Goal: Task Accomplishment & Management: Manage account settings

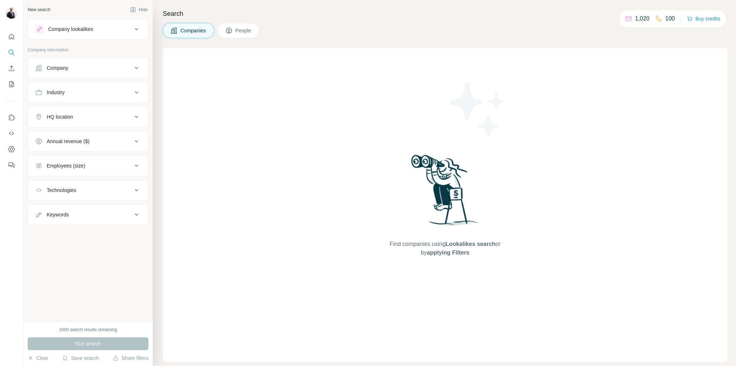
click at [245, 25] on button "People" at bounding box center [239, 30] width 42 height 15
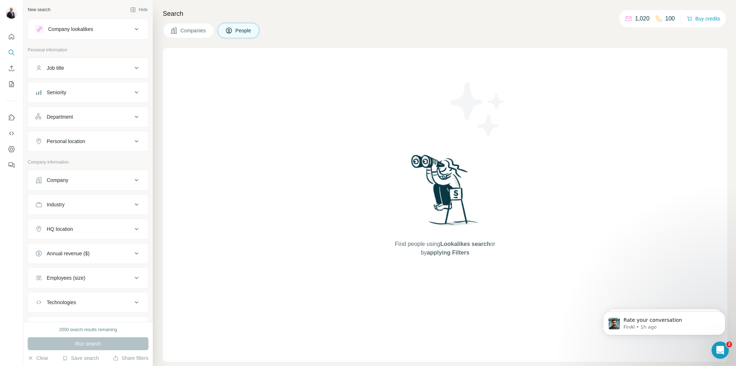
click at [124, 66] on div "Job title" at bounding box center [83, 67] width 97 height 7
click at [114, 81] on input "text" at bounding box center [80, 85] width 91 height 13
click at [118, 112] on div "Seniority" at bounding box center [83, 113] width 97 height 7
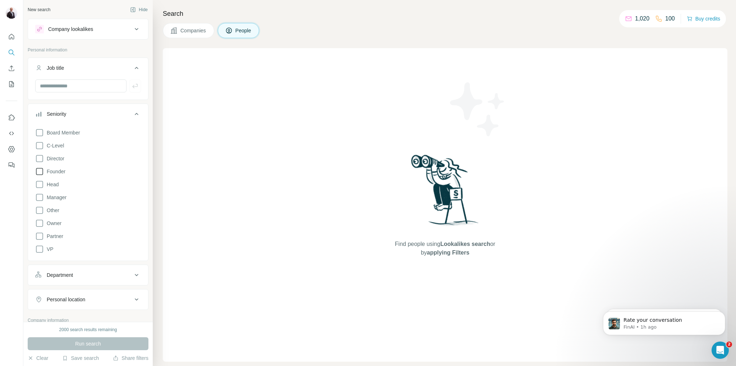
click at [38, 170] on icon at bounding box center [39, 171] width 9 height 9
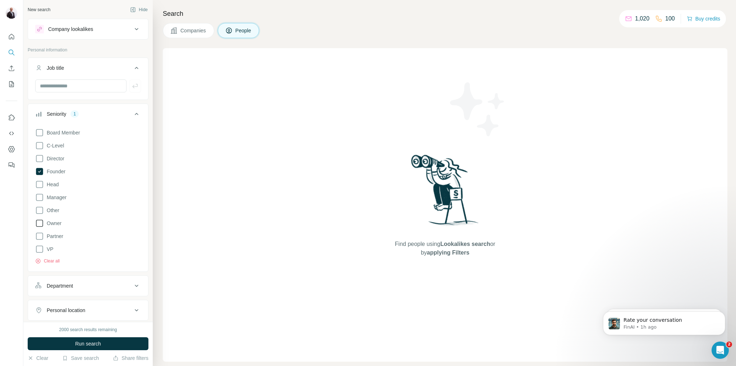
click at [36, 222] on icon at bounding box center [39, 223] width 9 height 9
click at [170, 119] on div "Find people using Lookalikes search or by applying Filters" at bounding box center [445, 204] width 565 height 313
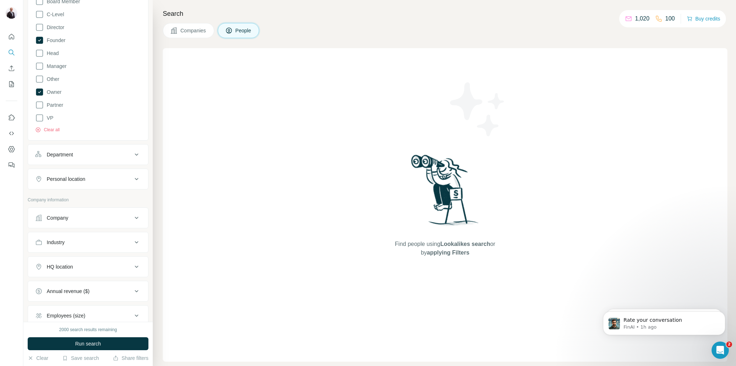
scroll to position [132, 0]
click at [132, 179] on icon at bounding box center [136, 178] width 9 height 9
click at [115, 193] on input "text" at bounding box center [88, 195] width 106 height 13
type input "***"
click at [281, 175] on div "Find people using Lookalikes search or by applying Filters" at bounding box center [445, 204] width 565 height 313
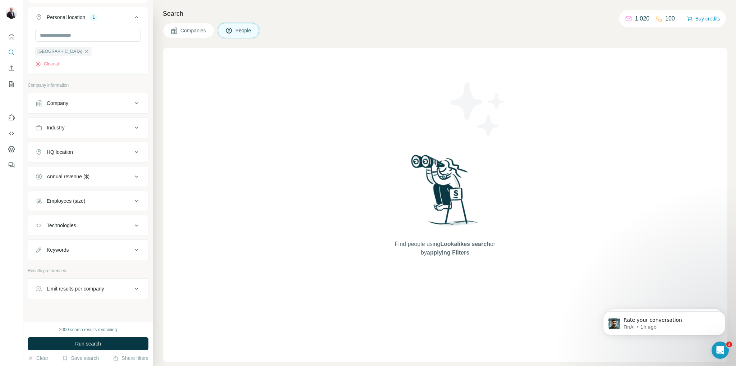
scroll to position [302, 0]
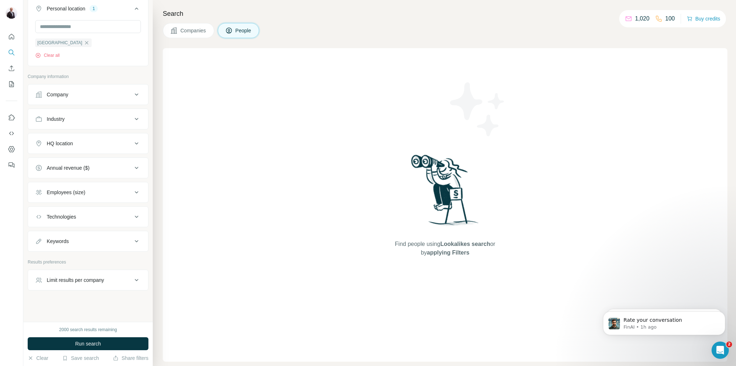
click at [133, 141] on icon at bounding box center [136, 143] width 9 height 9
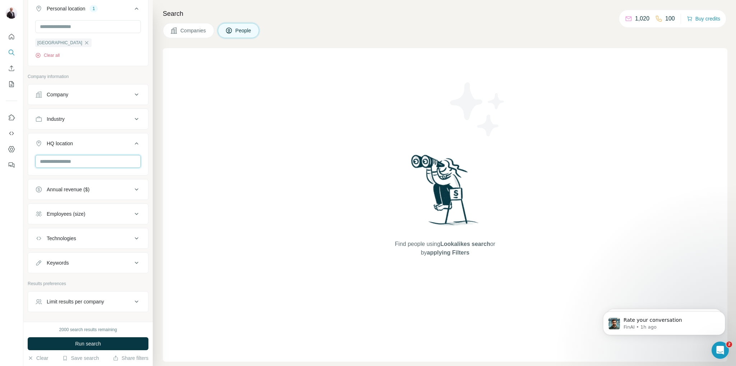
click at [104, 157] on input "text" at bounding box center [88, 161] width 106 height 13
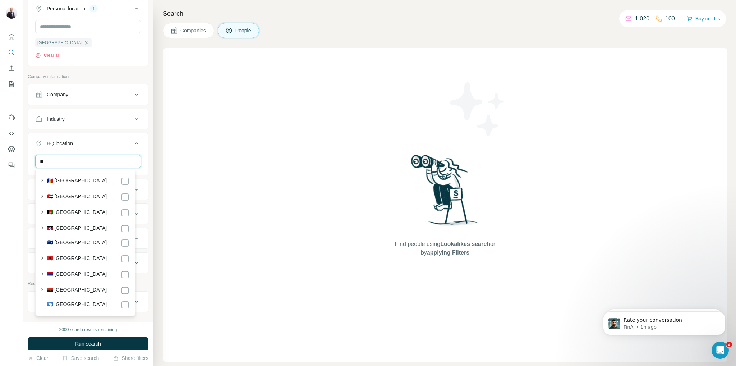
type input "*"
click at [230, 175] on div "Find people using Lookalikes search or by applying Filters" at bounding box center [445, 204] width 565 height 313
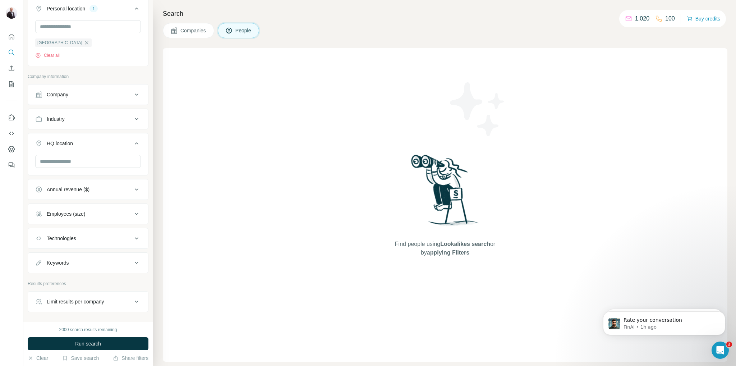
click at [132, 191] on icon at bounding box center [136, 189] width 9 height 9
click at [40, 218] on icon at bounding box center [39, 218] width 9 height 9
click at [40, 228] on icon at bounding box center [39, 232] width 9 height 9
click at [220, 216] on div "Find people using Lookalikes search or by applying Filters" at bounding box center [445, 204] width 565 height 313
click at [132, 187] on icon at bounding box center [136, 189] width 9 height 9
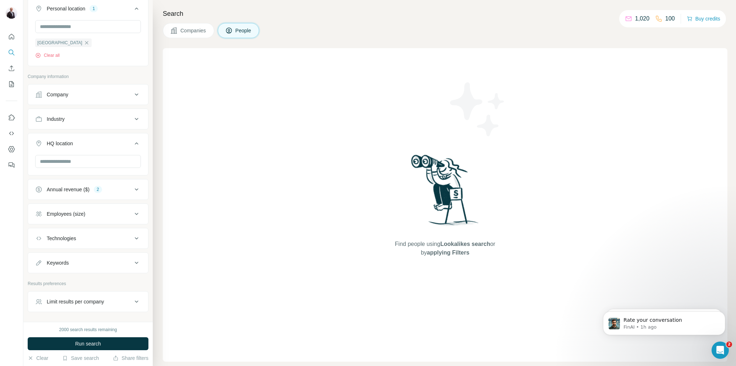
click at [132, 213] on icon at bounding box center [136, 214] width 9 height 9
click at [40, 242] on icon at bounding box center [39, 243] width 9 height 9
click at [41, 254] on icon at bounding box center [39, 256] width 9 height 9
click at [210, 283] on div "Find people using Lookalikes search or by applying Filters" at bounding box center [445, 204] width 565 height 313
click at [135, 213] on icon at bounding box center [137, 214] width 4 height 2
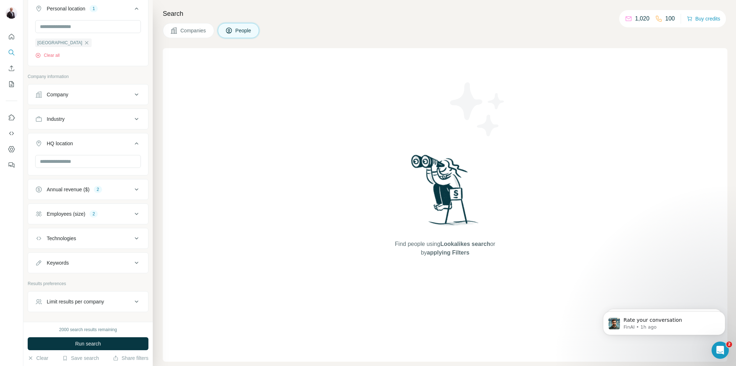
scroll to position [323, 0]
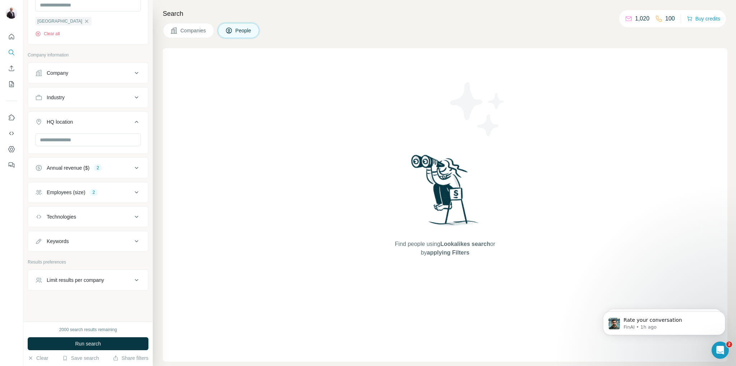
click at [114, 280] on div "Limit results per company" at bounding box center [83, 279] width 97 height 7
click at [89, 296] on input "number" at bounding box center [88, 297] width 106 height 13
type input "*"
click at [199, 295] on div "Find people using Lookalikes search or by applying Filters" at bounding box center [445, 204] width 565 height 313
click at [109, 342] on button "Run search" at bounding box center [88, 343] width 121 height 13
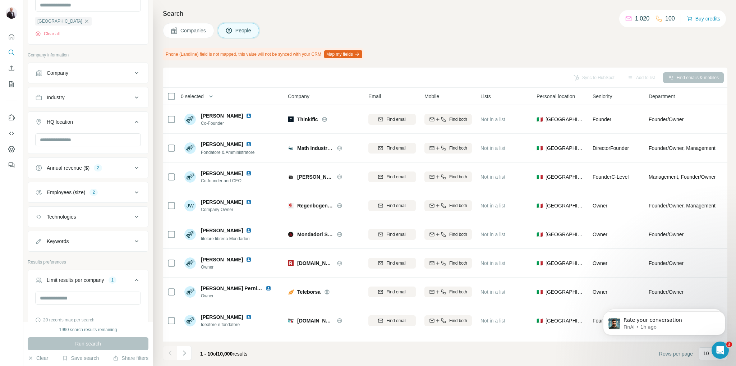
click at [427, 25] on div "Companies People" at bounding box center [445, 30] width 565 height 15
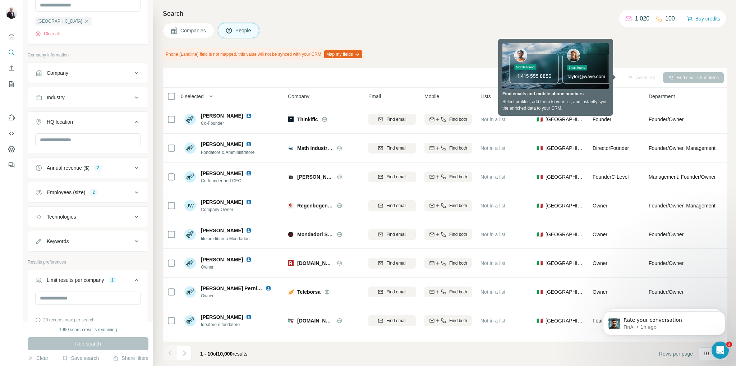
scroll to position [251, 0]
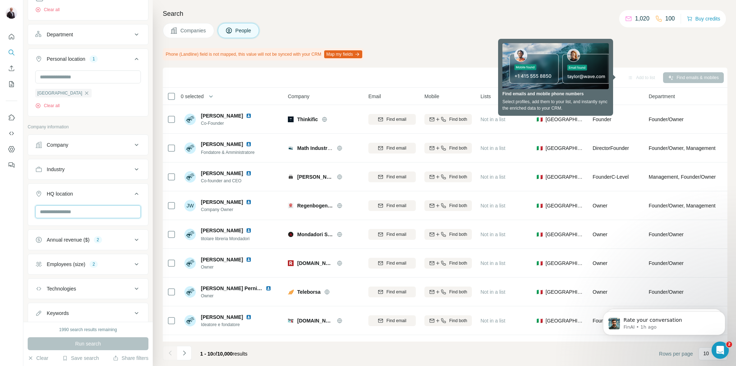
click at [98, 215] on input "text" at bounding box center [88, 211] width 106 height 13
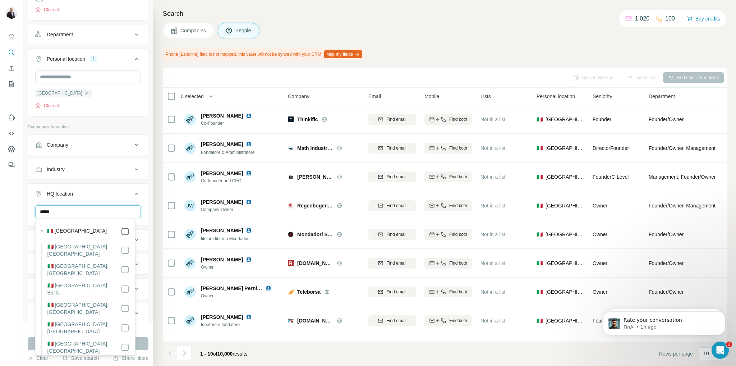
type input "*****"
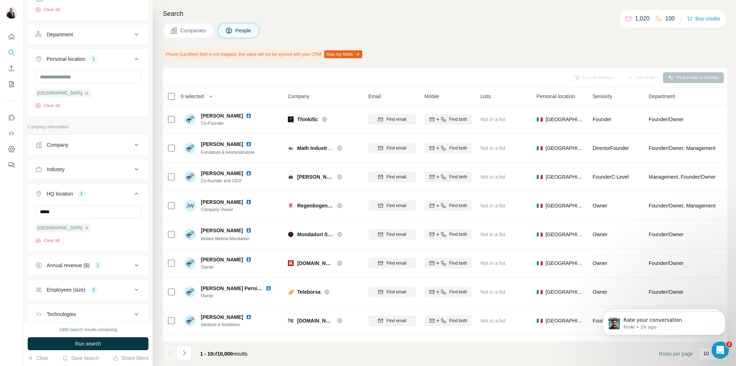
click at [445, 26] on div "Companies People" at bounding box center [445, 30] width 565 height 15
click at [85, 342] on span "Run search" at bounding box center [88, 343] width 26 height 7
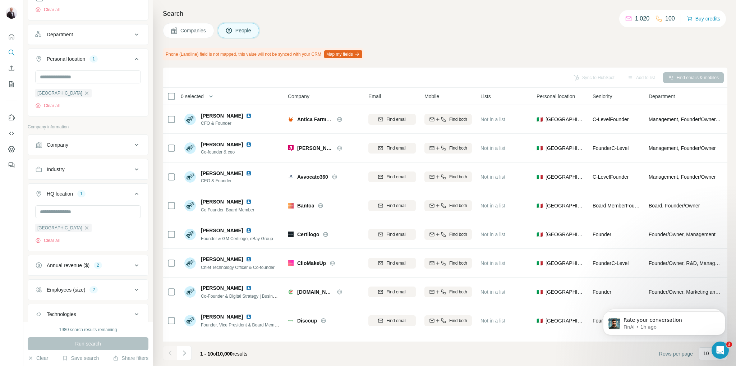
click at [472, 26] on div "Companies People" at bounding box center [445, 30] width 565 height 15
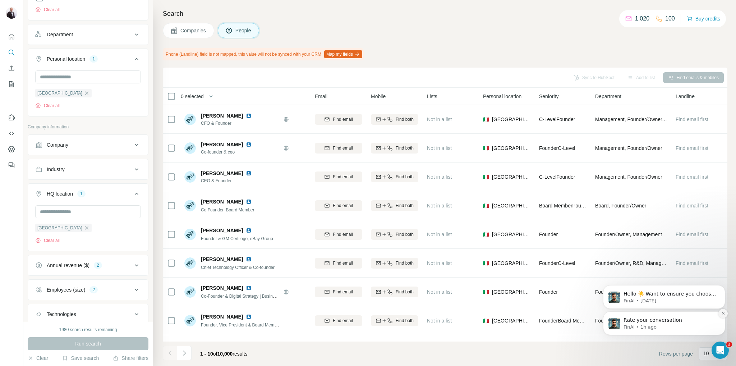
click at [723, 314] on icon "Dismiss notification" at bounding box center [723, 313] width 4 height 4
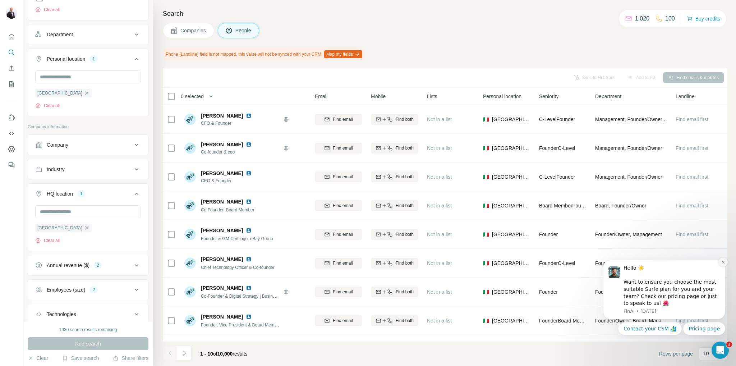
click at [724, 262] on icon "Dismiss notification" at bounding box center [723, 262] width 4 height 4
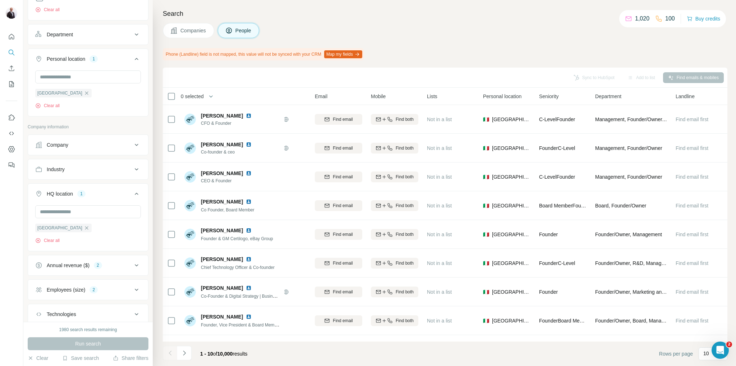
scroll to position [0, 0]
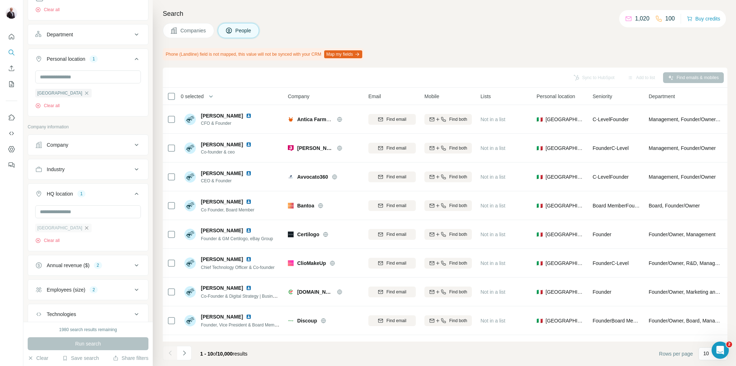
click at [84, 228] on icon "button" at bounding box center [87, 228] width 6 height 6
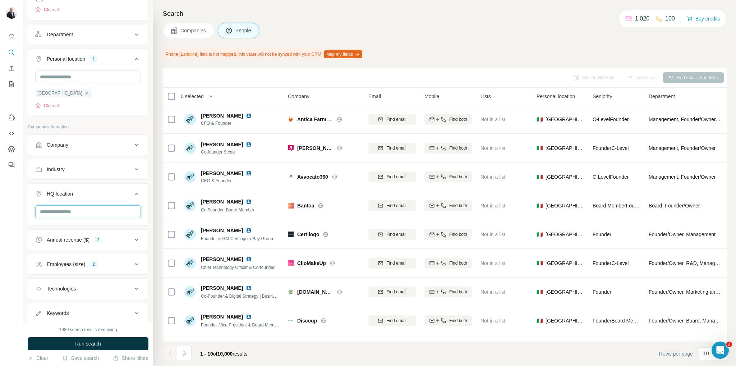
click at [65, 214] on input "text" at bounding box center [88, 211] width 106 height 13
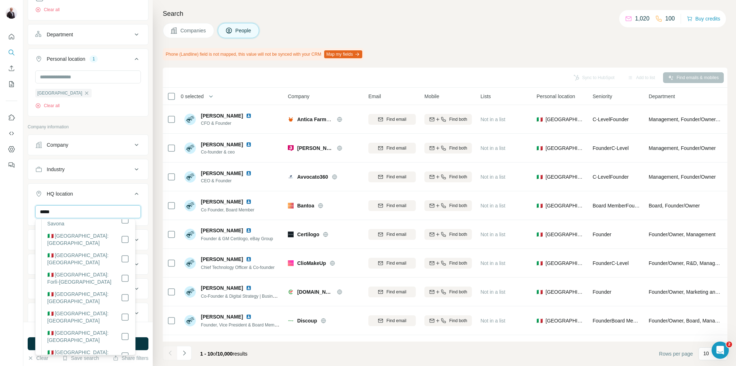
scroll to position [899, 0]
type input "*****"
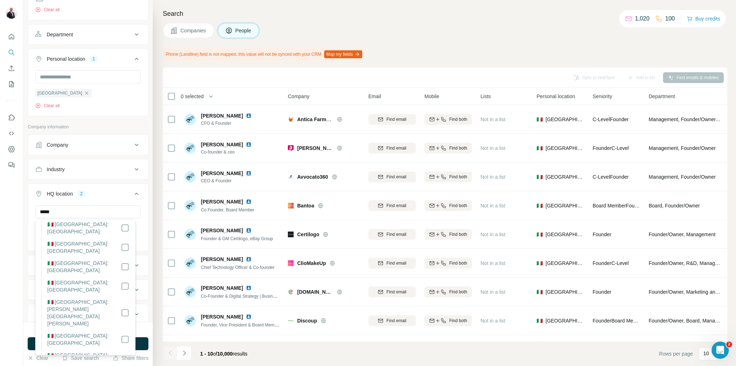
scroll to position [1006, 0]
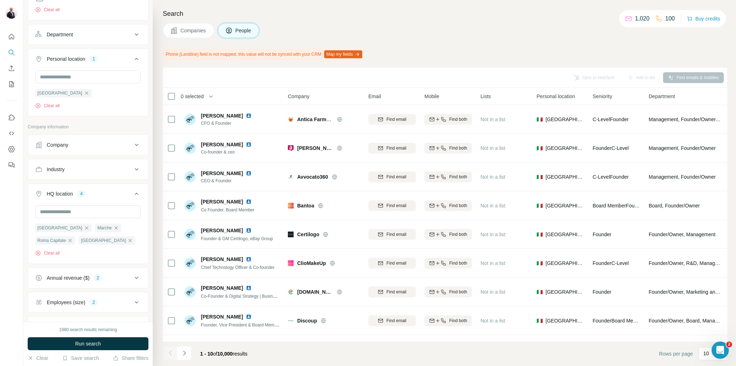
click at [160, 234] on div "Search Companies People Phone (Landline) field is not mapped, this value will n…" at bounding box center [444, 183] width 583 height 366
click at [99, 340] on span "Run search" at bounding box center [88, 343] width 26 height 7
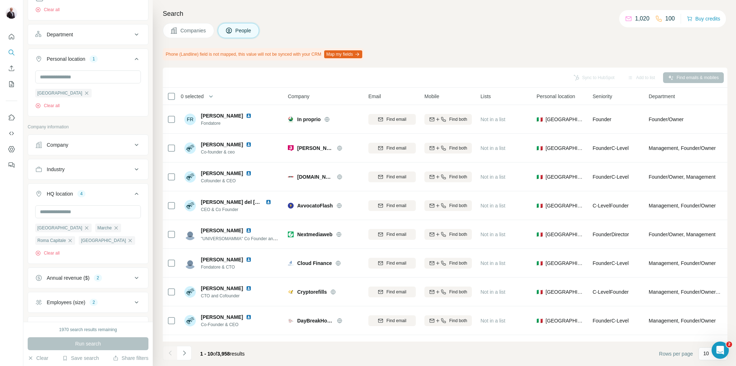
click at [481, 32] on div "Companies People" at bounding box center [445, 30] width 565 height 15
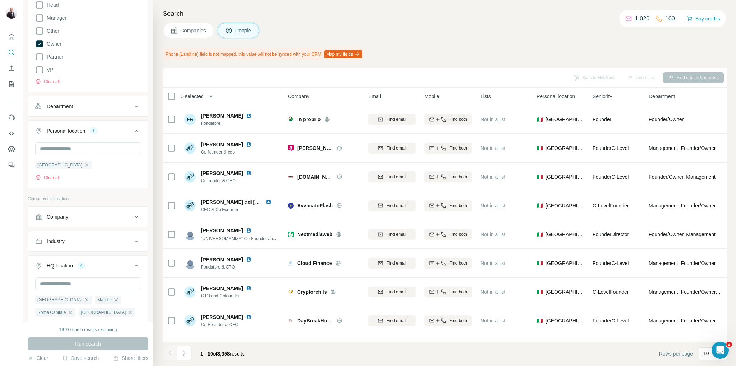
click at [132, 242] on icon at bounding box center [136, 241] width 9 height 9
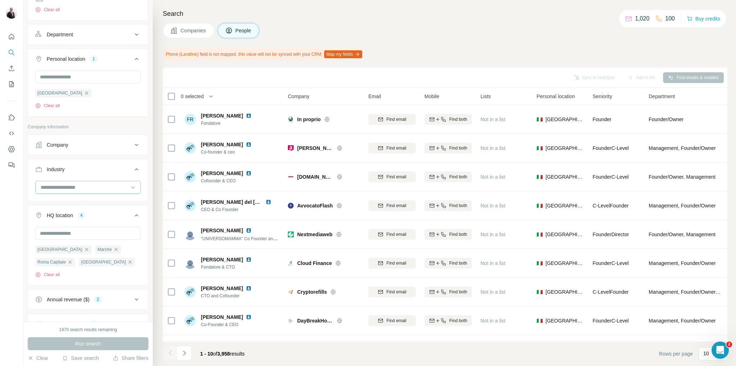
click at [101, 189] on input at bounding box center [84, 187] width 89 height 8
type input "*"
type input "***"
click at [82, 232] on div "Sales" at bounding box center [85, 228] width 88 height 7
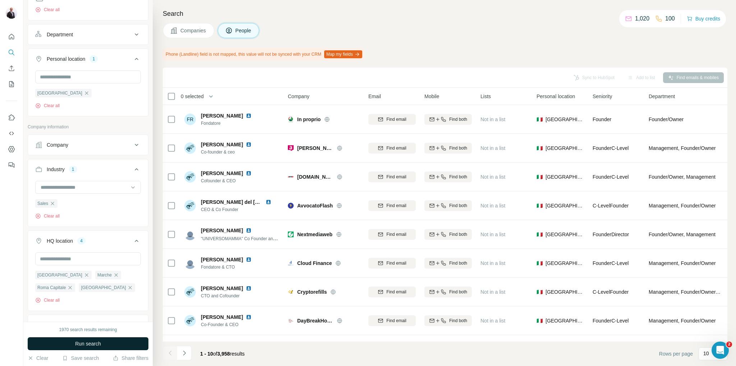
click at [110, 346] on button "Run search" at bounding box center [88, 343] width 121 height 13
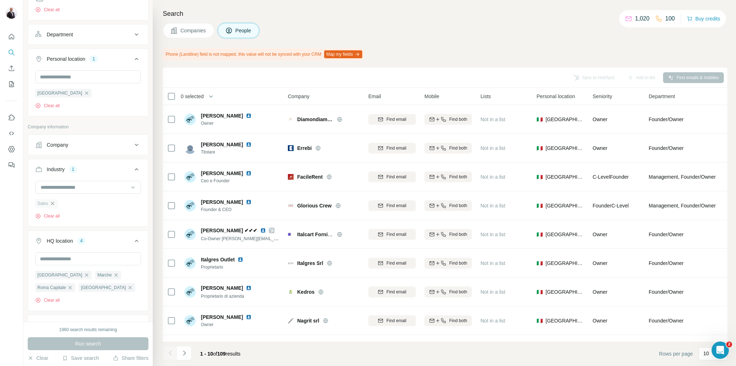
click at [53, 205] on icon "button" at bounding box center [53, 204] width 6 height 6
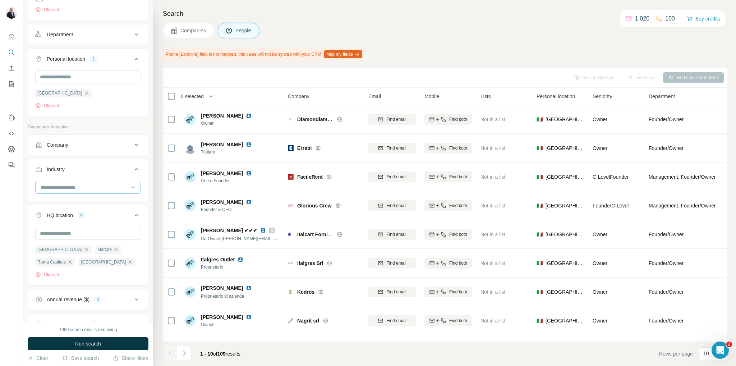
click at [62, 183] on input at bounding box center [84, 187] width 89 height 8
type input "****"
click at [84, 185] on input "****" at bounding box center [84, 187] width 89 height 8
click at [81, 187] on input at bounding box center [84, 187] width 89 height 8
type input "****"
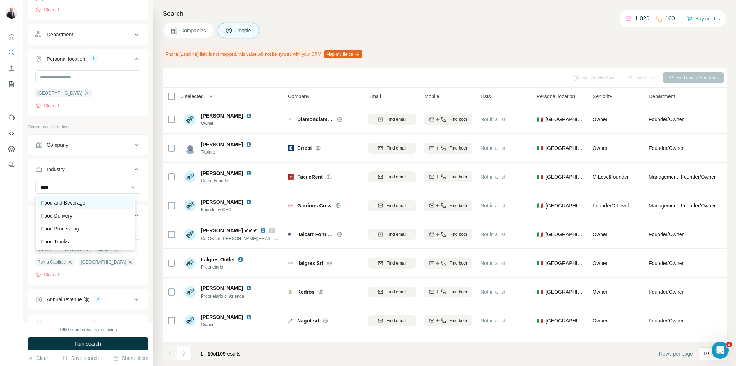
click at [70, 204] on p "Food and Beverage" at bounding box center [63, 202] width 44 height 7
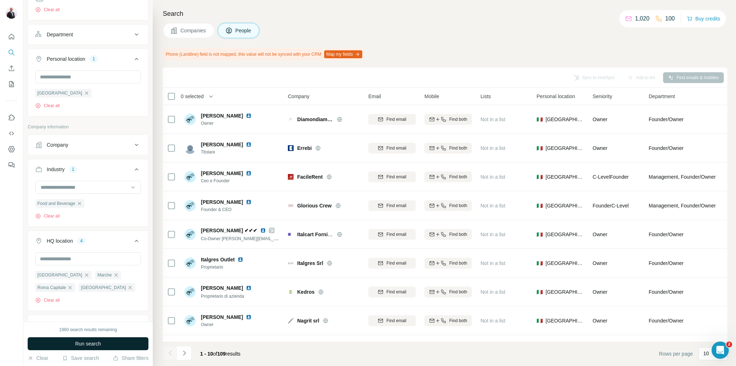
click at [104, 341] on button "Run search" at bounding box center [88, 343] width 121 height 13
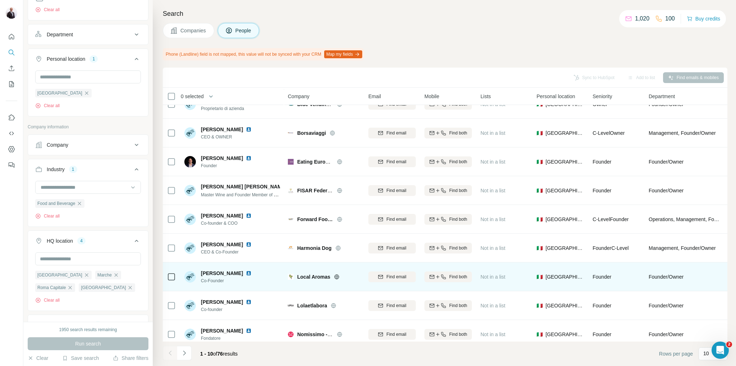
scroll to position [55, 0]
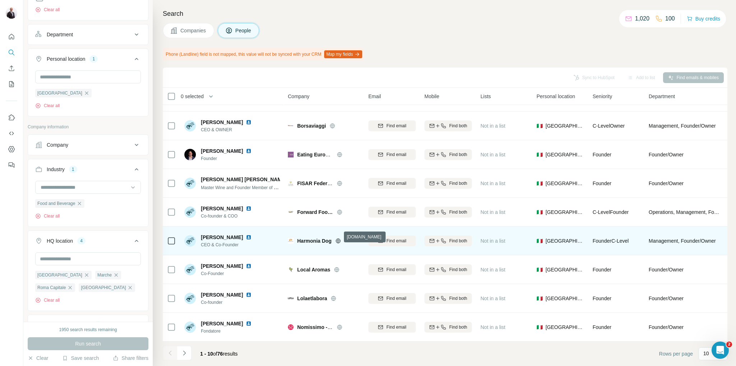
click at [337, 237] on div "Harmonia Dog" at bounding box center [328, 240] width 63 height 7
click at [338, 238] on icon at bounding box center [338, 241] width 6 height 6
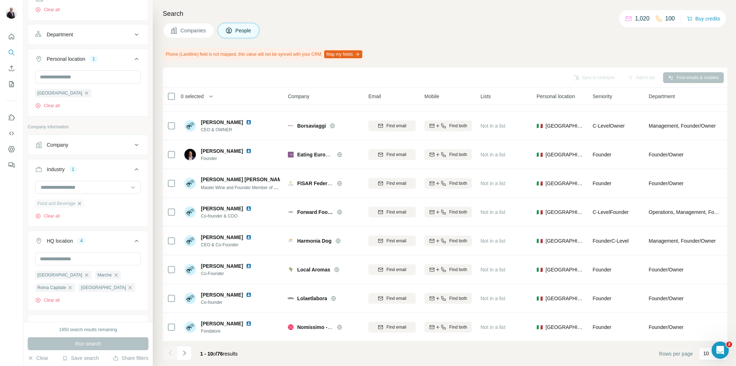
click at [81, 202] on icon "button" at bounding box center [79, 203] width 3 height 3
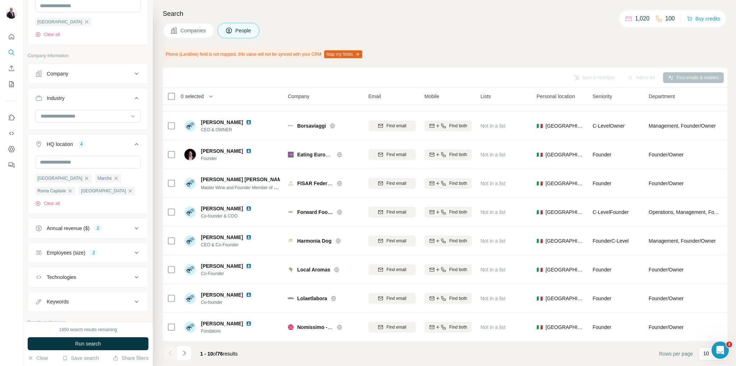
scroll to position [323, 0]
click at [108, 344] on button "Run search" at bounding box center [88, 343] width 121 height 13
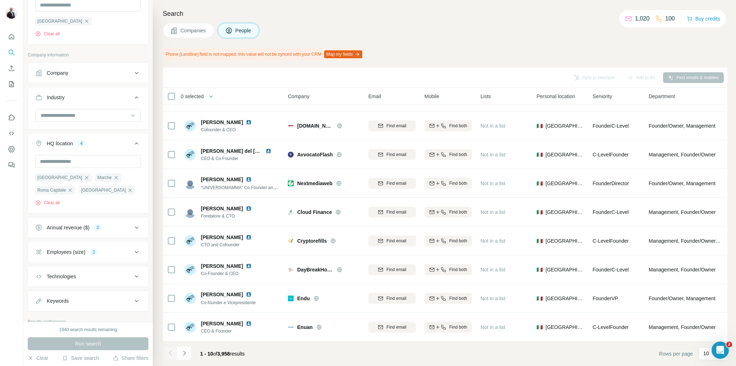
click at [433, 36] on div "Companies People" at bounding box center [445, 30] width 565 height 15
click at [184, 353] on icon "Navigate to next page" at bounding box center [184, 352] width 7 height 7
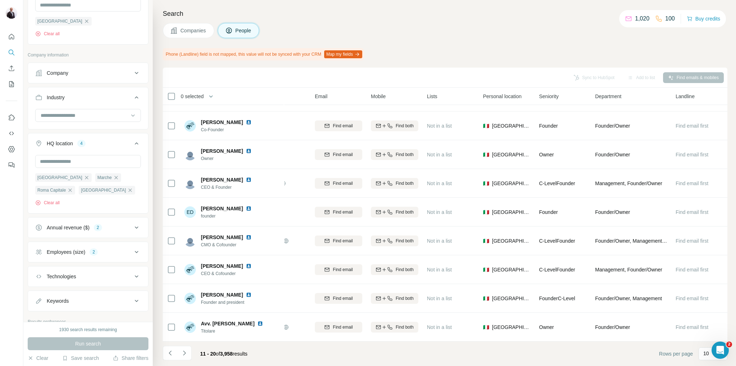
scroll to position [55, 0]
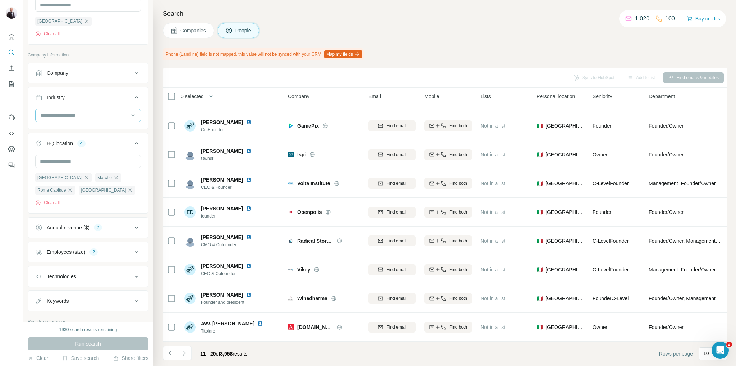
click at [105, 110] on div at bounding box center [84, 115] width 89 height 12
click at [76, 154] on div "Accounting" at bounding box center [85, 156] width 88 height 7
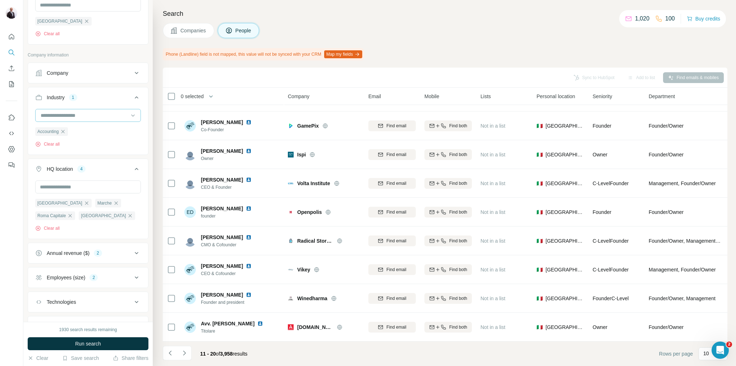
click at [98, 113] on input at bounding box center [84, 115] width 89 height 8
click at [156, 97] on div "Search Companies People Phone (Landline) field is not mapped, this value will n…" at bounding box center [444, 183] width 583 height 366
click at [68, 130] on div "Accounting" at bounding box center [51, 131] width 33 height 9
click at [63, 131] on icon "button" at bounding box center [63, 132] width 6 height 6
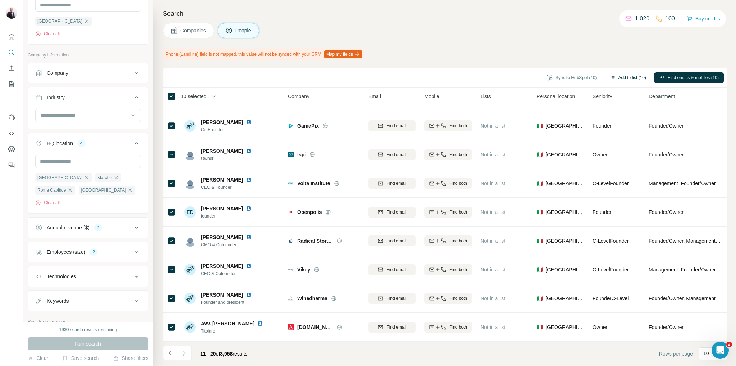
click at [631, 75] on button "Add to list (10)" at bounding box center [628, 77] width 46 height 11
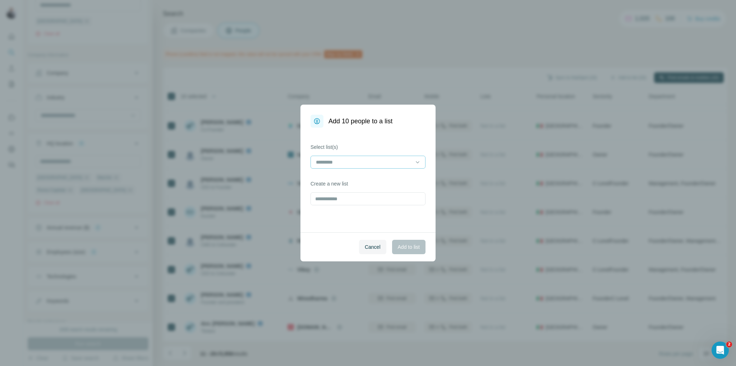
click at [401, 162] on input at bounding box center [363, 162] width 97 height 8
click at [404, 137] on div "Select list(s) Create a new list" at bounding box center [367, 180] width 135 height 105
click at [371, 202] on input "text" at bounding box center [368, 198] width 115 height 13
type input "*********"
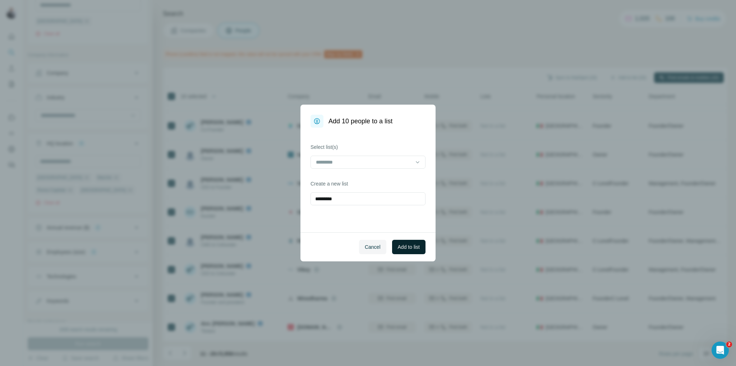
click at [405, 248] on span "Add to list" at bounding box center [409, 246] width 22 height 7
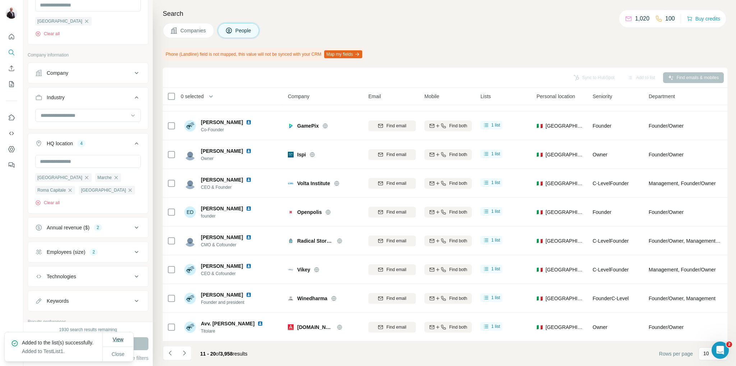
click at [118, 336] on span "View" at bounding box center [117, 339] width 11 height 6
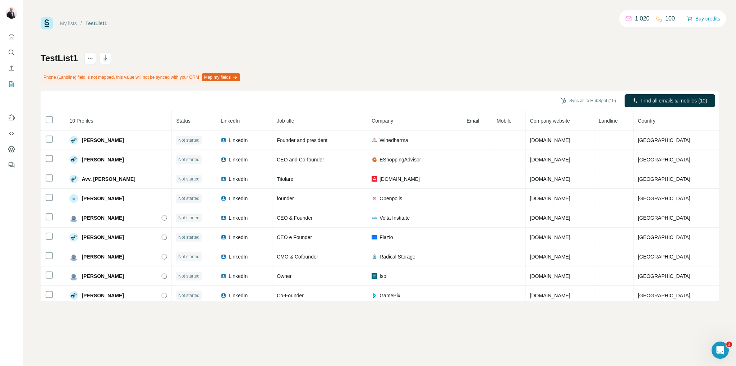
click at [333, 26] on div "My lists / TestList1 1,020 100 Buy credits" at bounding box center [380, 23] width 678 height 12
click at [657, 99] on span "Find all emails & mobiles (10)" at bounding box center [674, 100] width 66 height 7
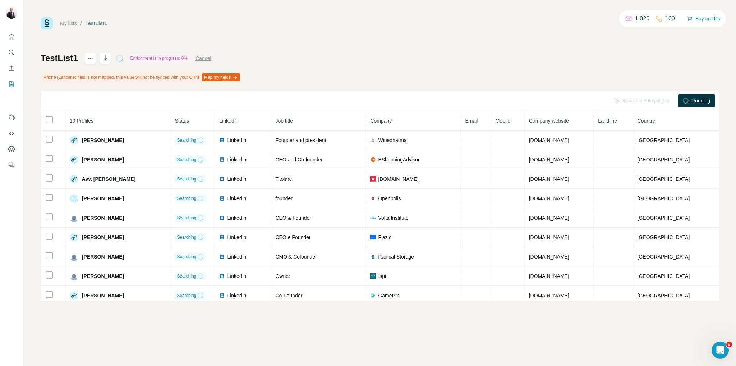
click at [602, 62] on div "TestList1 Enrichment is in progress: 0% Cancel Phone (Landline) field is not ma…" at bounding box center [380, 176] width 678 height 248
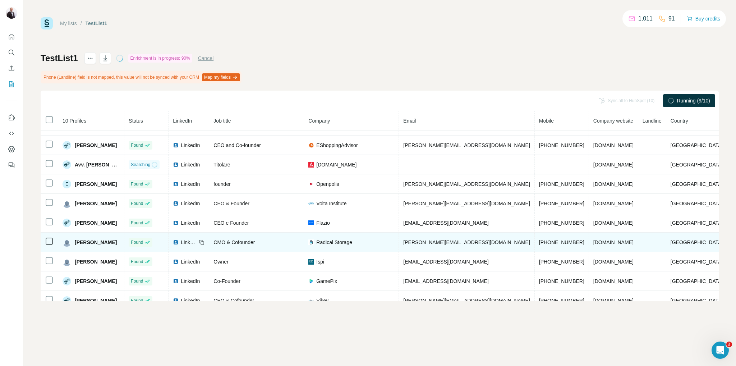
scroll to position [22, 0]
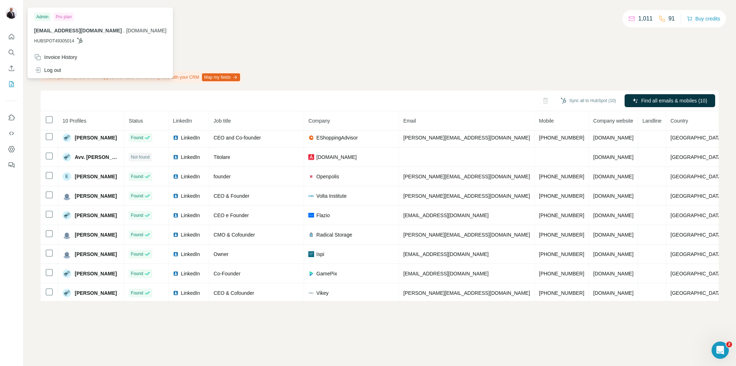
click at [344, 45] on div "My lists / TestList1 1,011 91 Buy credits TestList1 Enrichment is done Phone (L…" at bounding box center [380, 159] width 678 height 284
